Goal: Find specific page/section: Find specific page/section

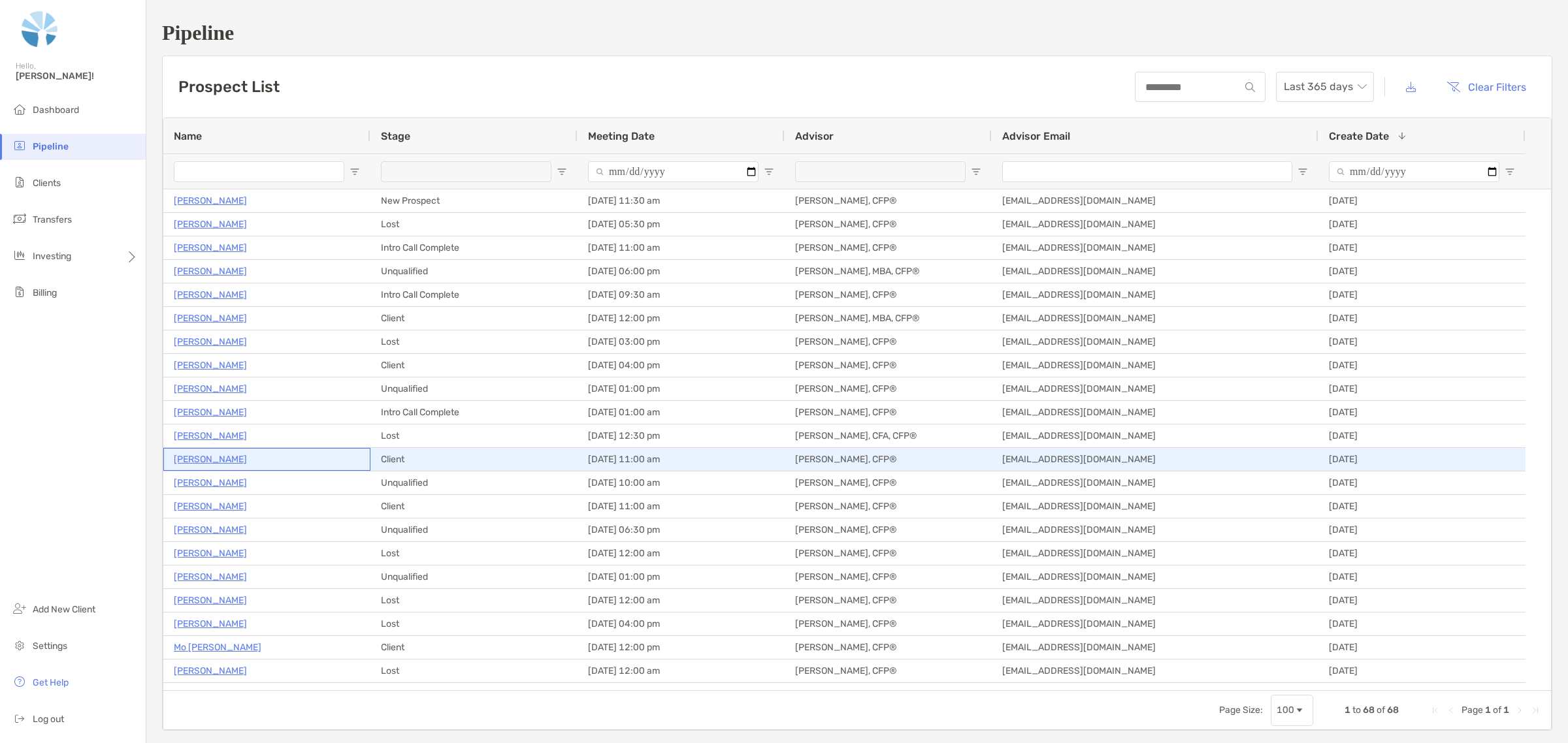
click at [218, 455] on p "[PERSON_NAME]" at bounding box center [210, 460] width 73 height 16
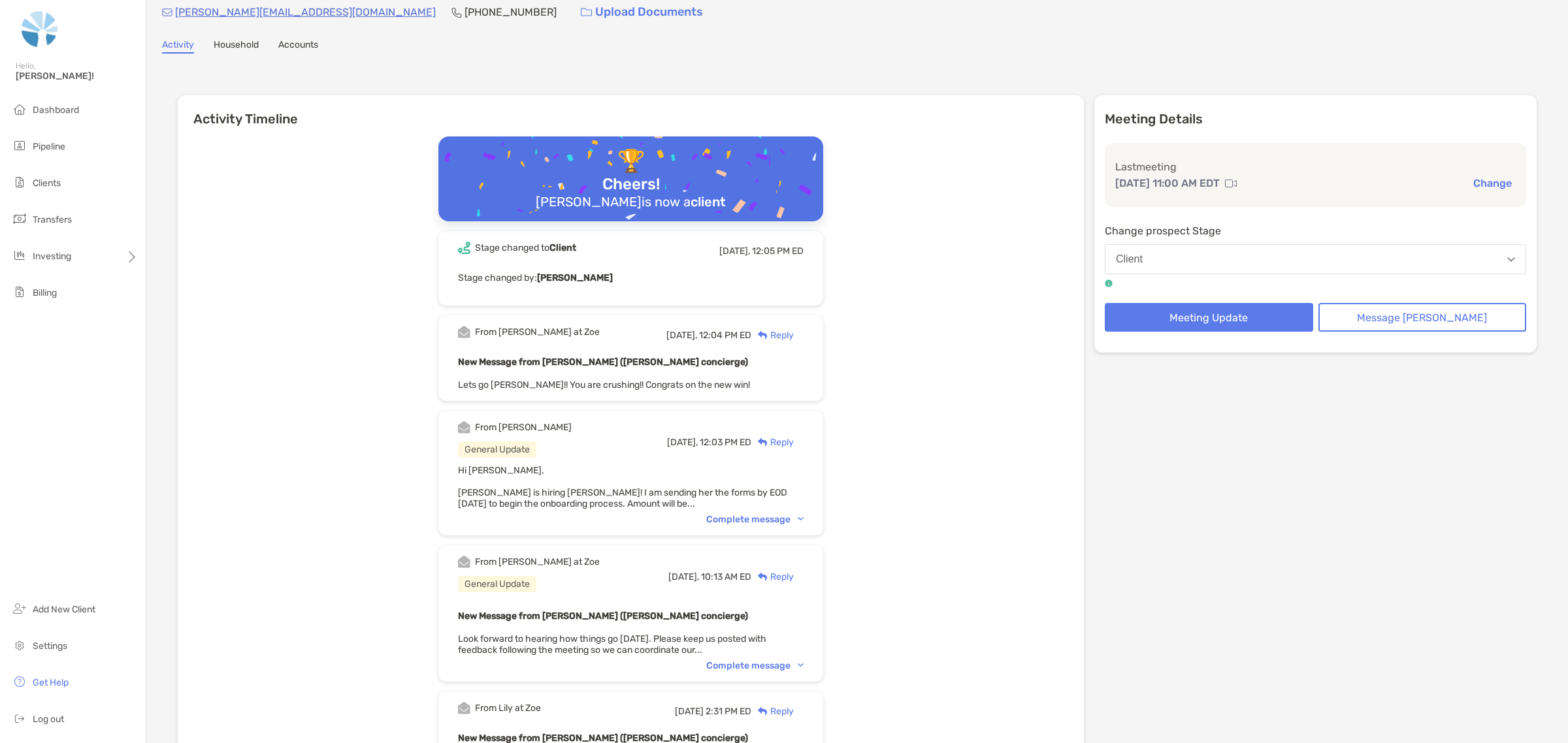
scroll to position [82, 0]
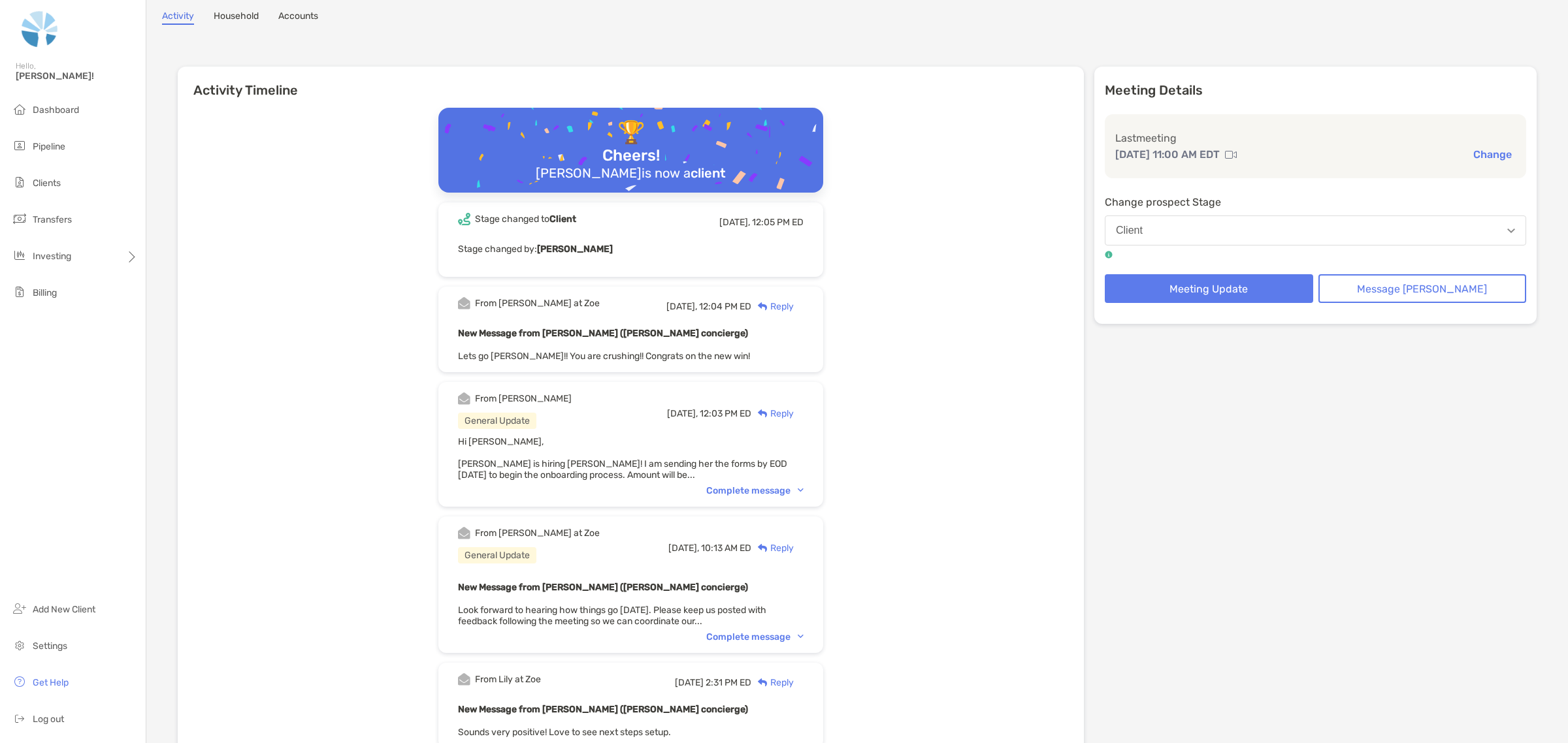
click at [782, 488] on div "Complete message" at bounding box center [755, 490] width 97 height 11
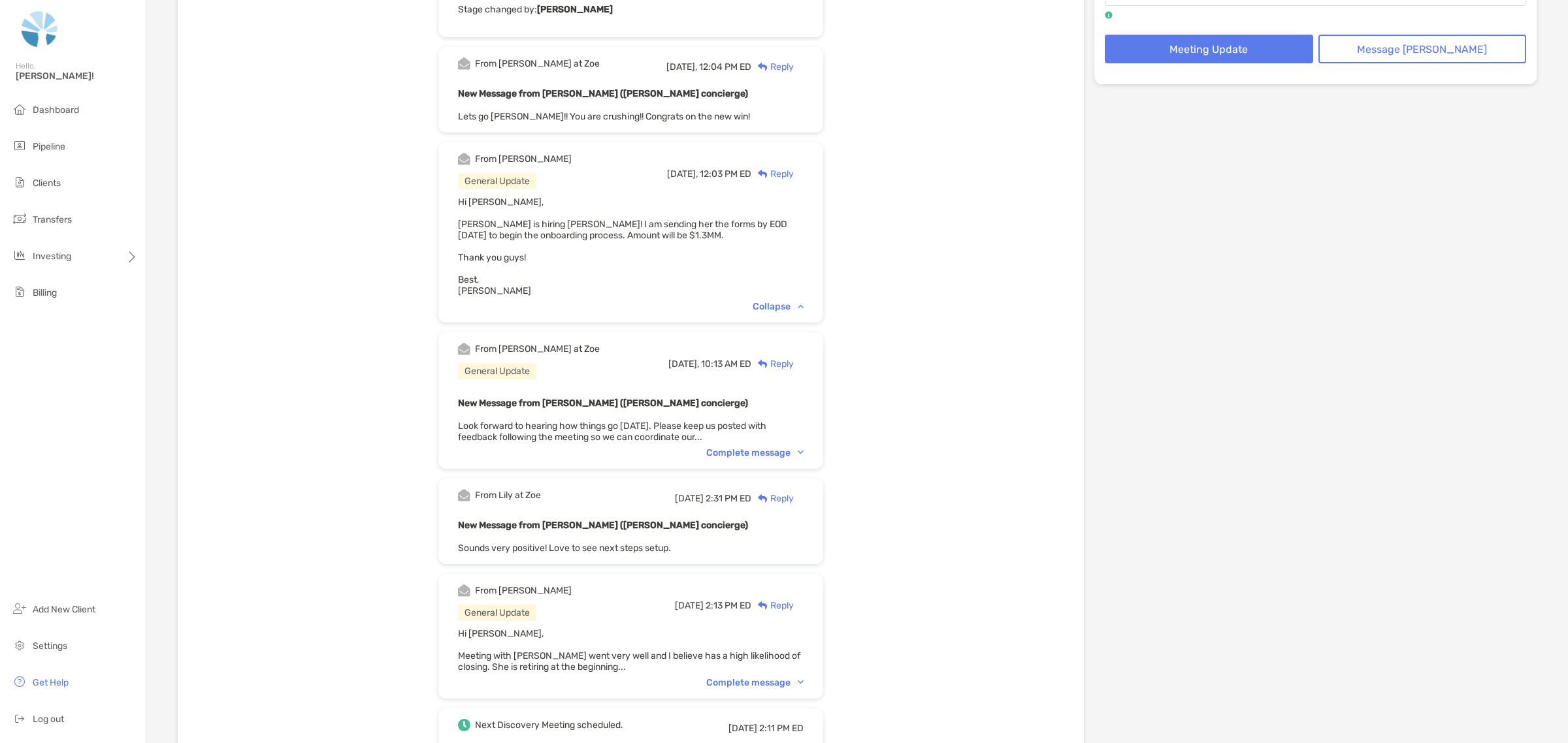
scroll to position [326, 0]
